Goal: Task Accomplishment & Management: Complete application form

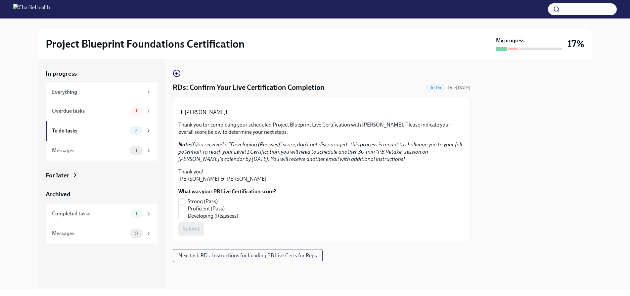
scroll to position [63, 0]
click at [187, 205] on label "Strong (Pass)" at bounding box center [224, 201] width 92 height 7
click at [185, 205] on input "Strong (Pass)" at bounding box center [182, 202] width 6 height 6
click at [193, 236] on button "Submit" at bounding box center [191, 229] width 26 height 13
checkbox input "true"
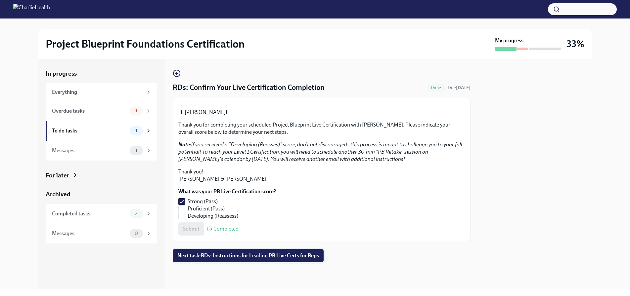
click at [257, 259] on span "Next task : RDs: Instructions for Leading PB Live Certs for Reps" at bounding box center [248, 256] width 142 height 7
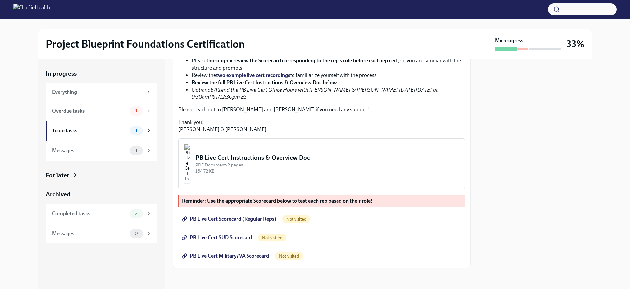
scroll to position [201, 0]
click at [118, 134] on div "To do tasks" at bounding box center [89, 130] width 75 height 7
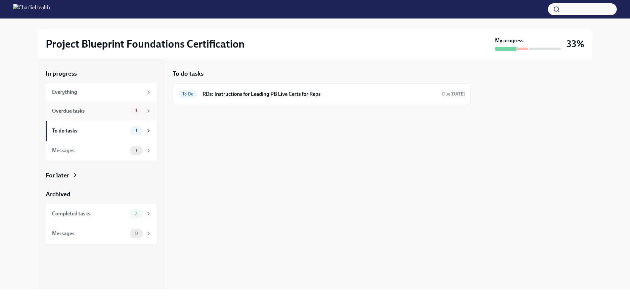
click at [117, 111] on div "Overdue tasks" at bounding box center [89, 110] width 75 height 7
click at [348, 99] on div "Overdue Military/VA RDs: Complete Your Pre-Work Account Tiering Due [DATE]" at bounding box center [321, 94] width 286 height 11
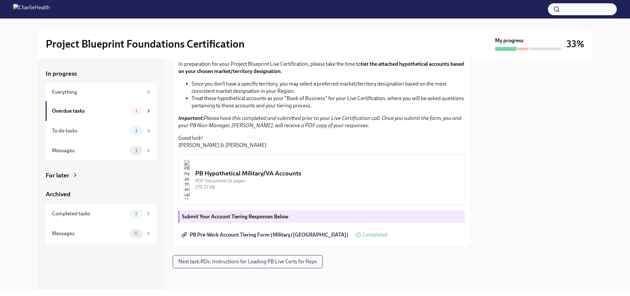
scroll to position [162, 0]
click at [70, 151] on div "Messages" at bounding box center [89, 150] width 75 height 7
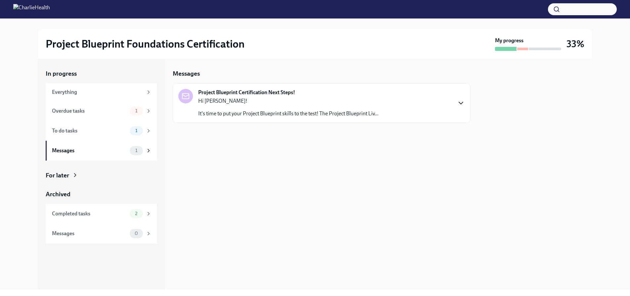
click at [462, 101] on icon "button" at bounding box center [461, 103] width 8 height 8
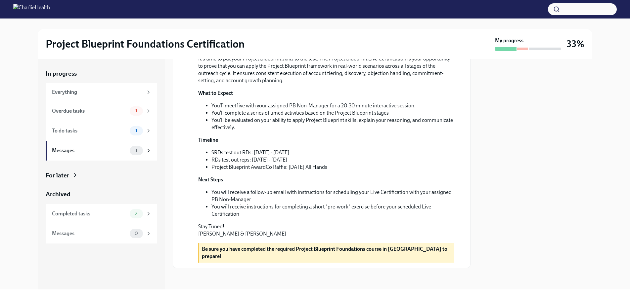
scroll to position [134, 0]
click at [24, 79] on div "In progress Everything Overdue tasks 1 To do tasks 1 Messages 1 For later Archi…" at bounding box center [315, 174] width 609 height 231
